Goal: Task Accomplishment & Management: Manage account settings

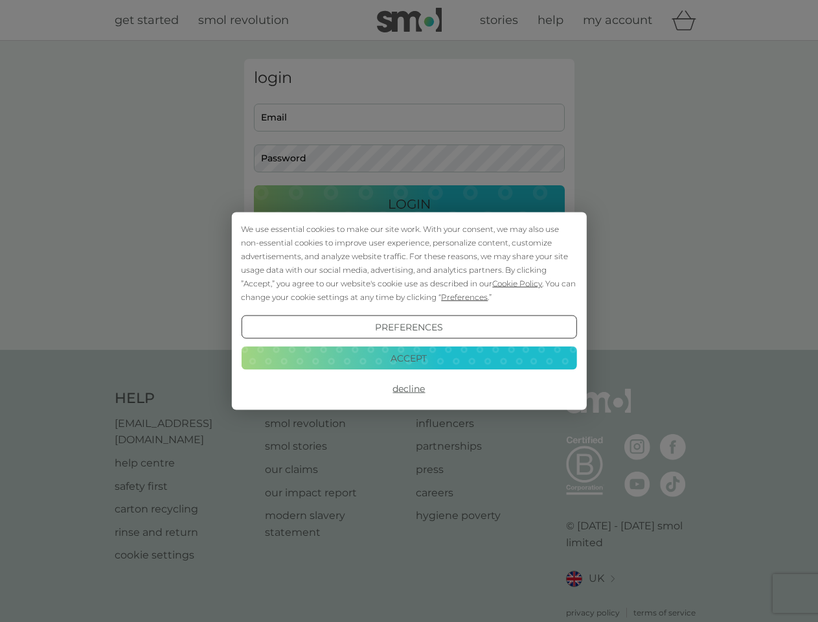
click at [518, 283] on span "Cookie Policy" at bounding box center [517, 284] width 50 height 10
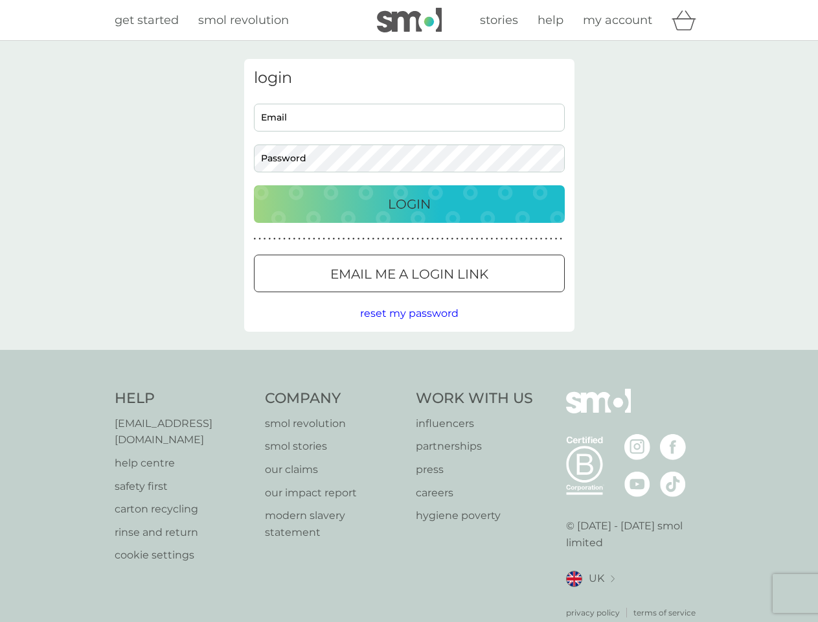
click at [463, 297] on div "login Email Password Login ● ● ● ● ● ● ● ● ● ● ● ● ● ● ● ● ● ● ● ● ● ● ● ● ● ● …" at bounding box center [409, 195] width 330 height 273
click at [409, 327] on div "login Email Password Login ● ● ● ● ● ● ● ● ● ● ● ● ● ● ● ● ● ● ● ● ● ● ● ● ● ● …" at bounding box center [409, 195] width 330 height 273
click at [409, 389] on div "Help [EMAIL_ADDRESS][DOMAIN_NAME] help centre safety first carton recycling rin…" at bounding box center [410, 504] width 590 height 230
click at [409, 358] on div "Help [EMAIL_ADDRESS][DOMAIN_NAME] help centre safety first carton recycling rin…" at bounding box center [409, 504] width 818 height 308
